Goal: Task Accomplishment & Management: Use online tool/utility

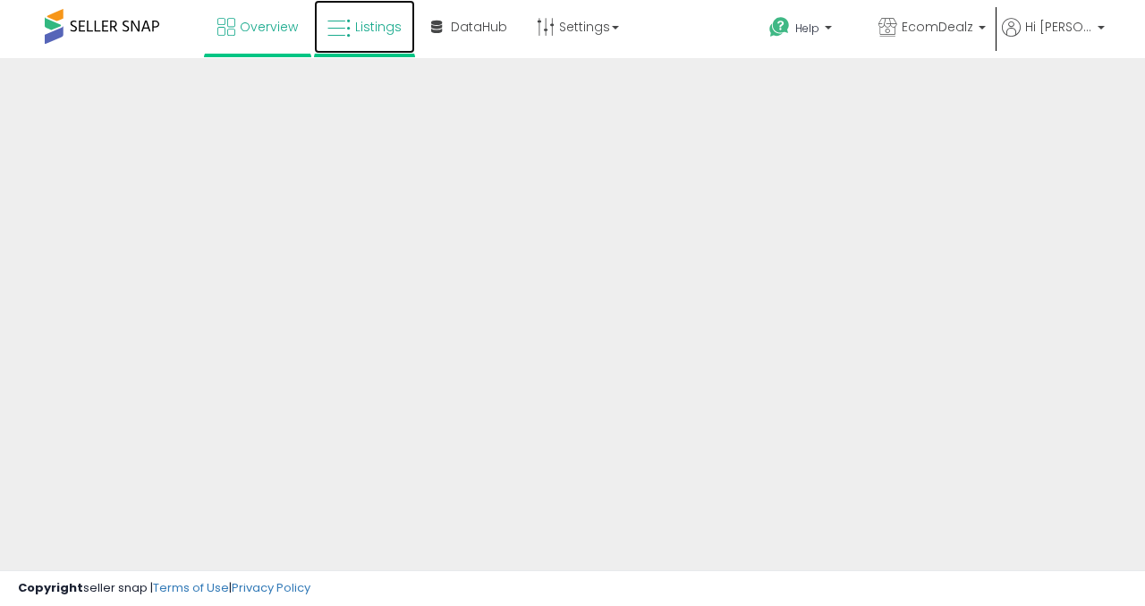
click at [351, 22] on link "Listings" at bounding box center [364, 27] width 101 height 54
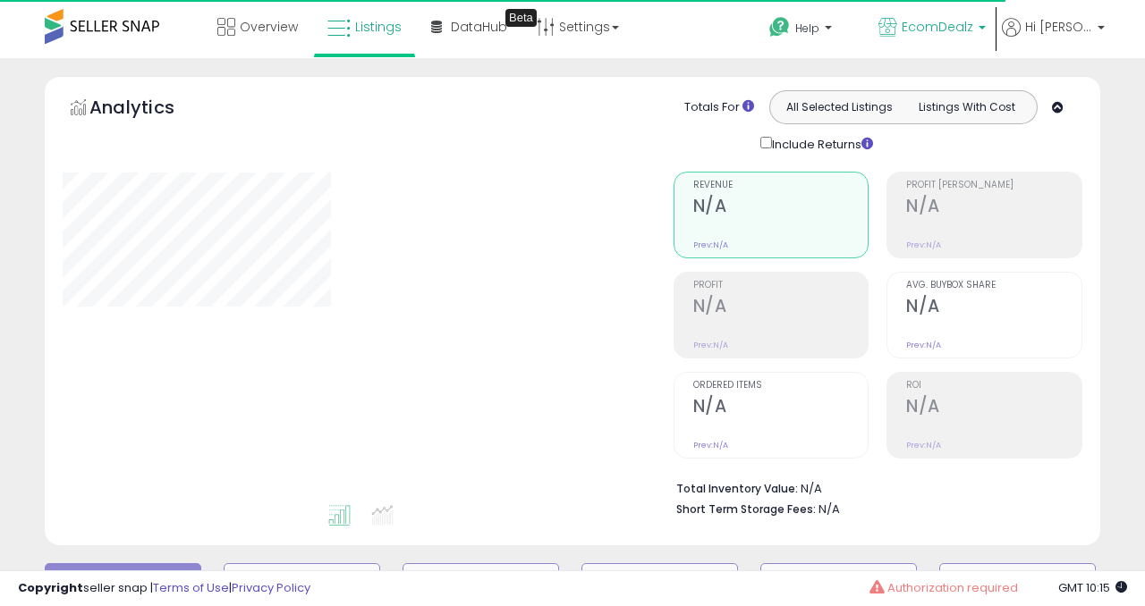
click at [985, 27] on b at bounding box center [981, 32] width 7 height 13
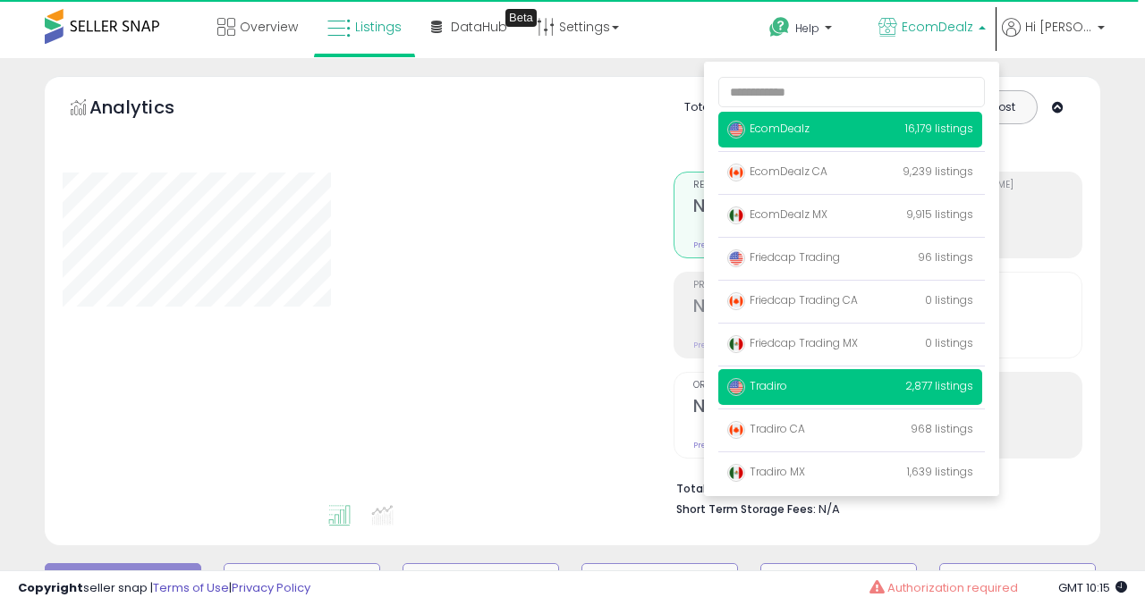
click at [824, 394] on p "Tradiro 2,877 listings" at bounding box center [850, 387] width 264 height 36
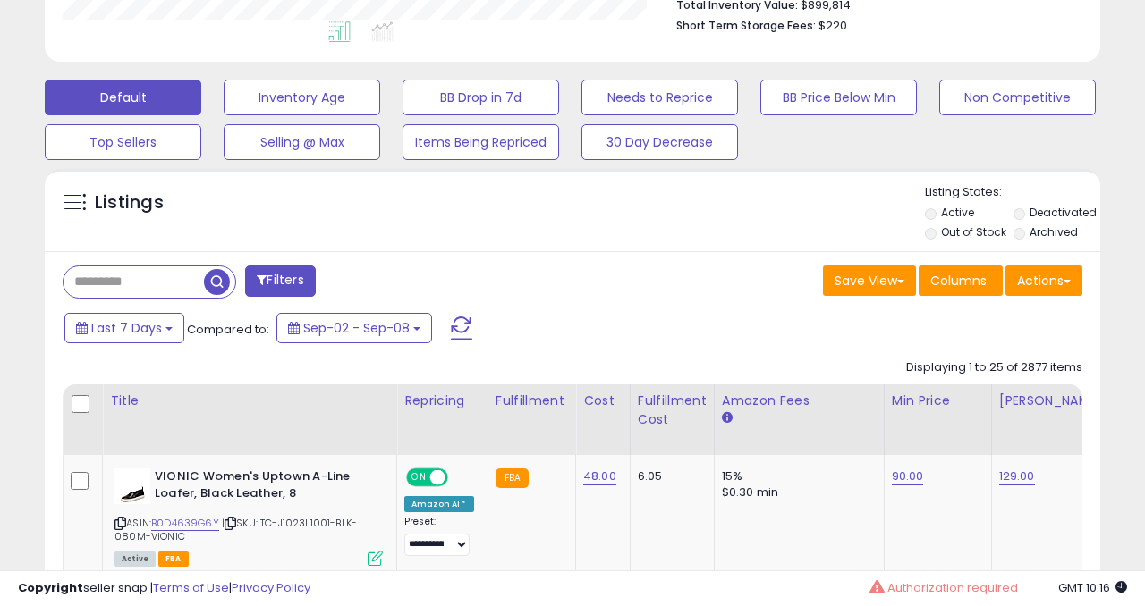
scroll to position [503, 0]
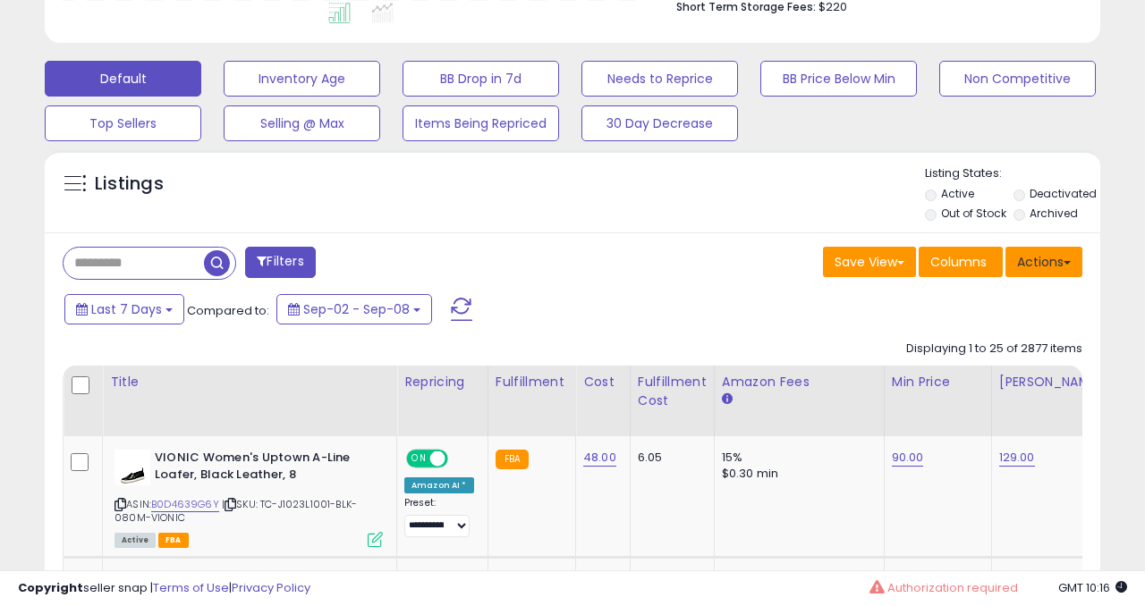
click at [1052, 265] on button "Actions" at bounding box center [1043, 262] width 77 height 30
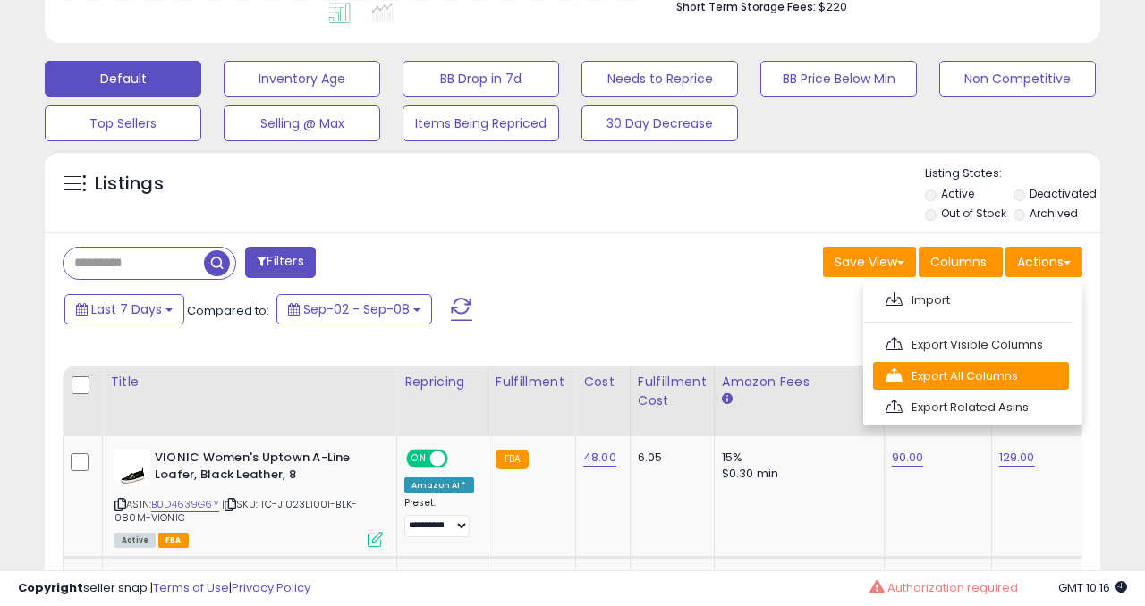
click at [909, 377] on link "Export All Columns" at bounding box center [971, 376] width 196 height 28
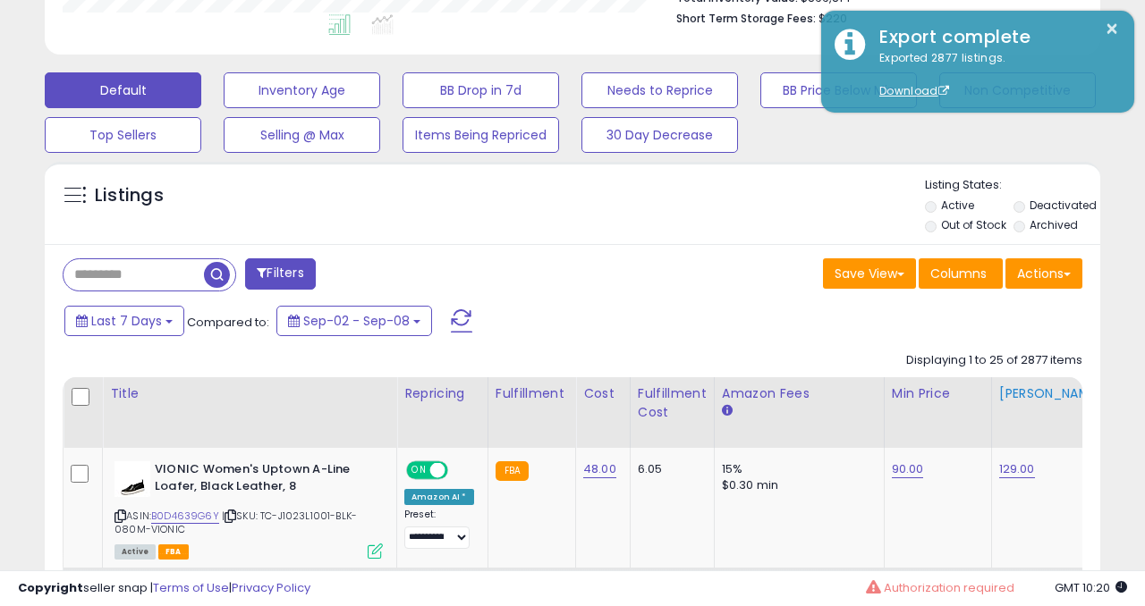
scroll to position [406, 0]
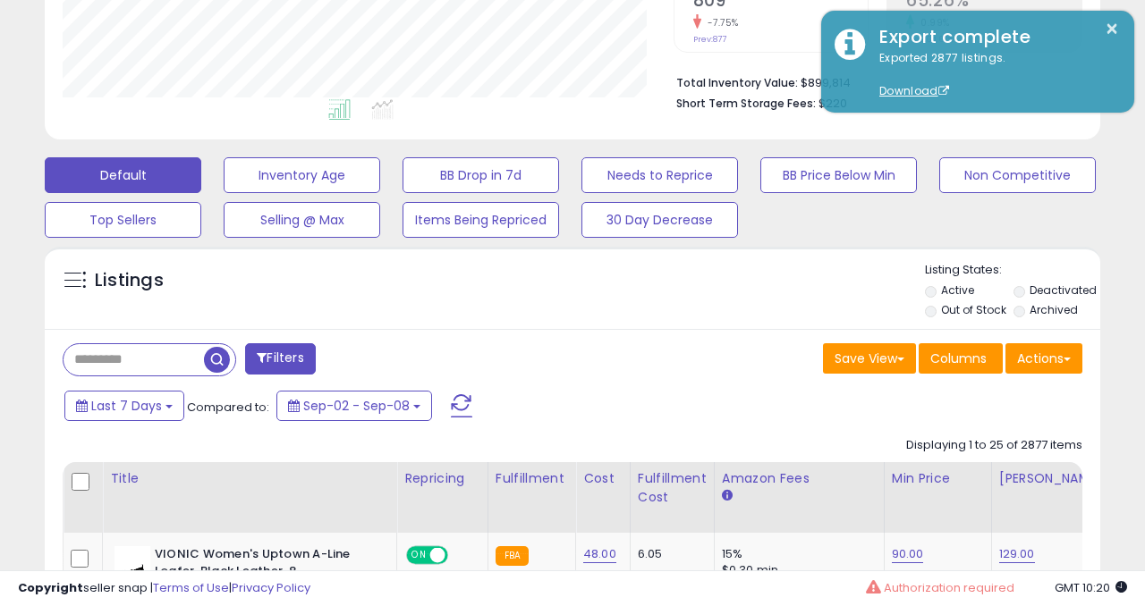
click at [1050, 359] on button "Actions" at bounding box center [1043, 358] width 77 height 30
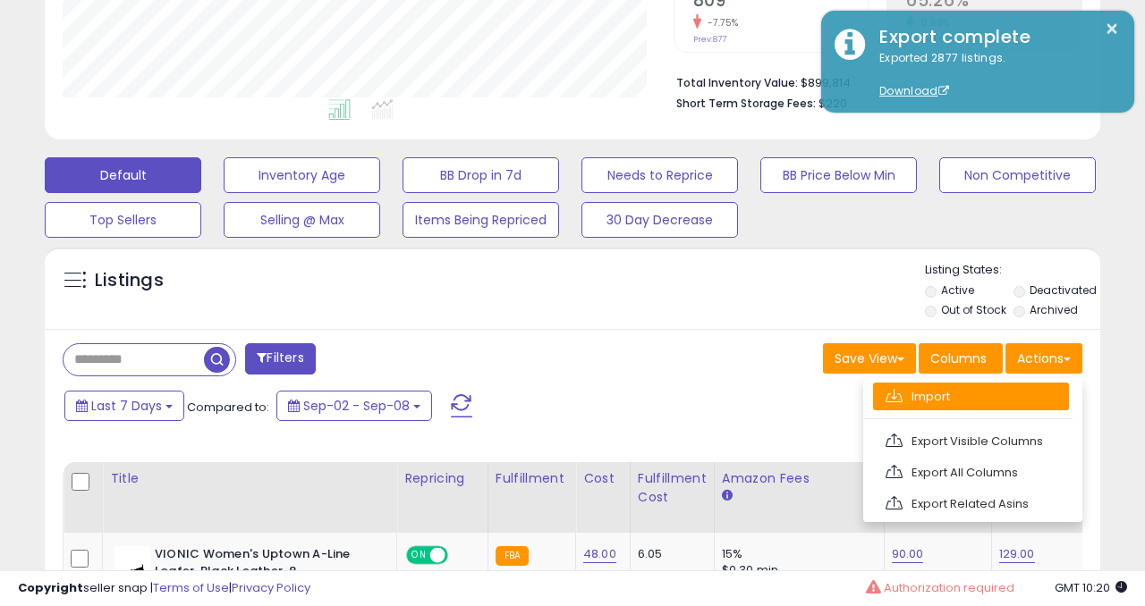
click at [971, 389] on link "Import" at bounding box center [971, 397] width 196 height 28
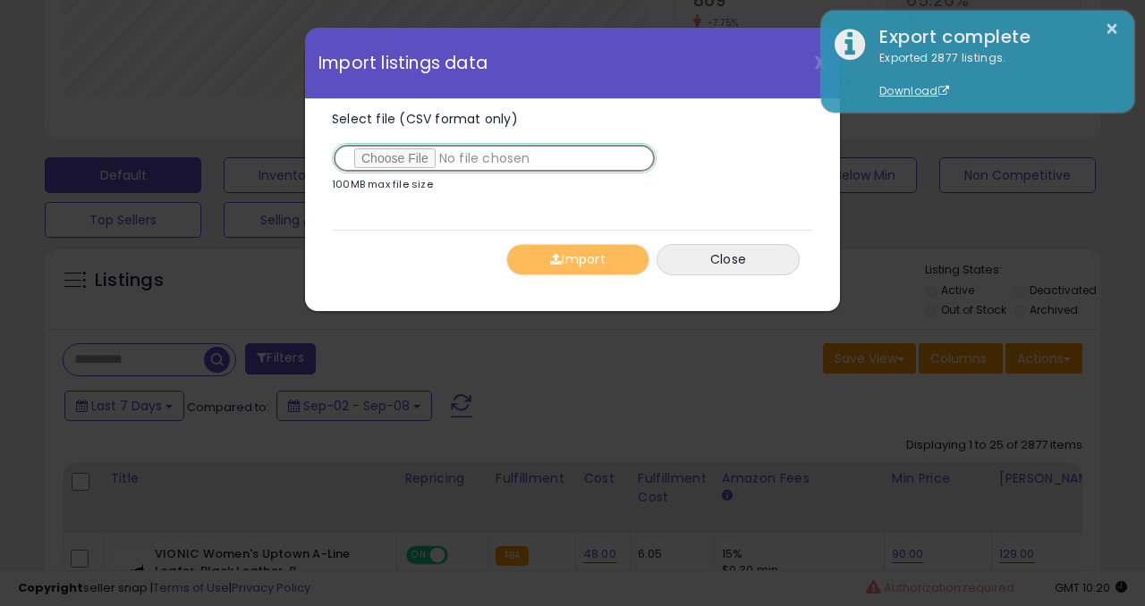
click at [405, 152] on input "Select file (CSV format only)" at bounding box center [494, 158] width 325 height 30
type input "**********"
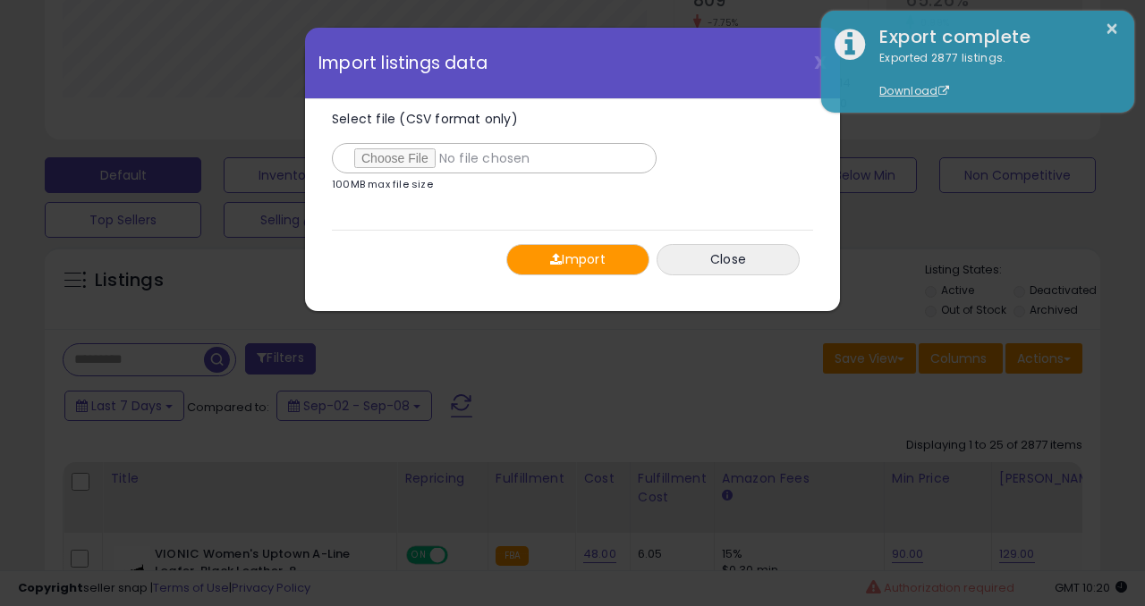
click at [592, 264] on button "Import" at bounding box center [577, 259] width 143 height 31
